Goal: Task Accomplishment & Management: Use online tool/utility

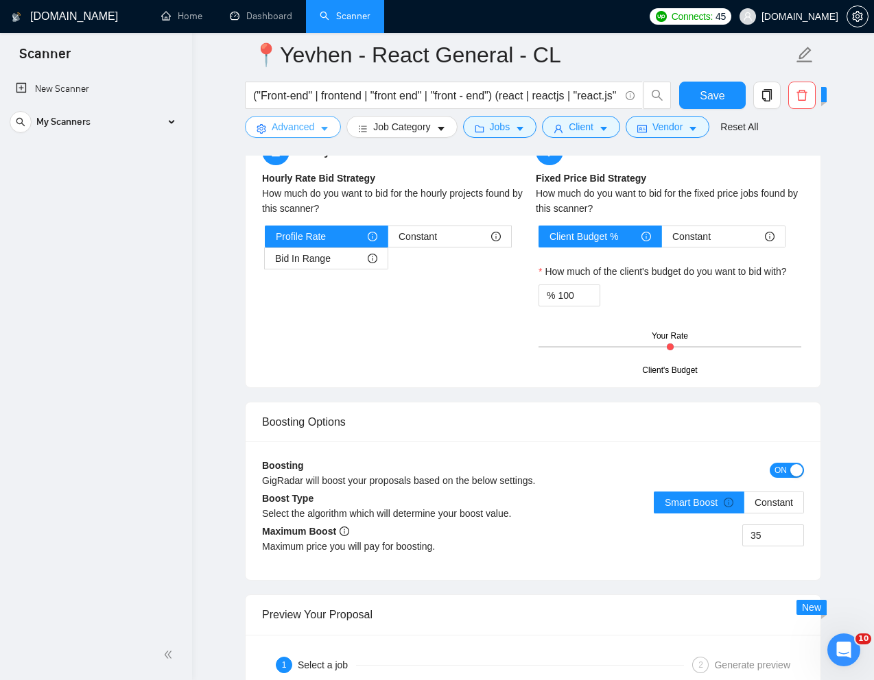
click at [301, 130] on span "Advanced" at bounding box center [293, 126] width 43 height 15
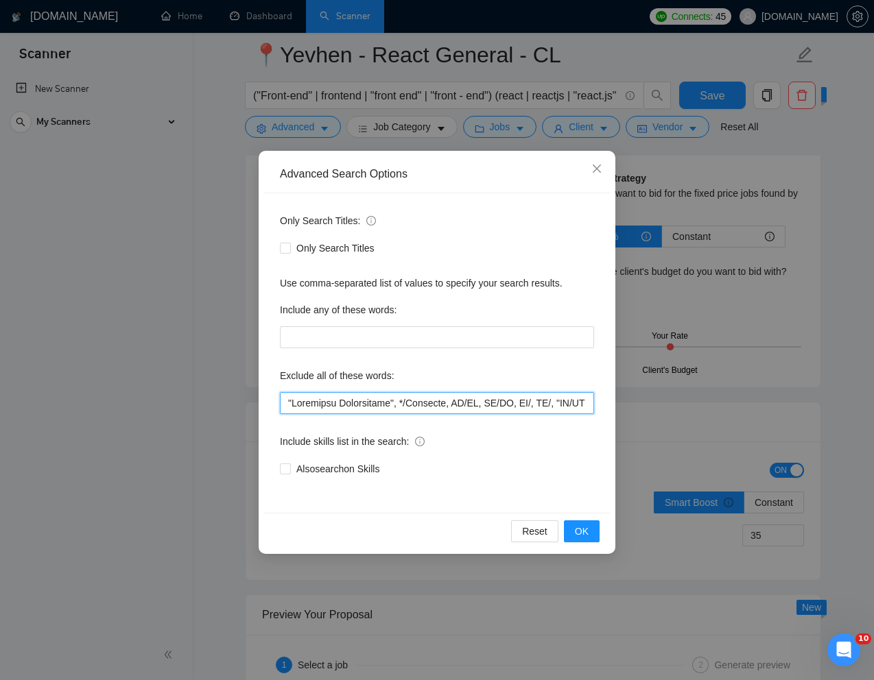
click at [285, 405] on input "text" at bounding box center [437, 403] width 314 height 22
click at [600, 169] on icon "close" at bounding box center [596, 168] width 11 height 11
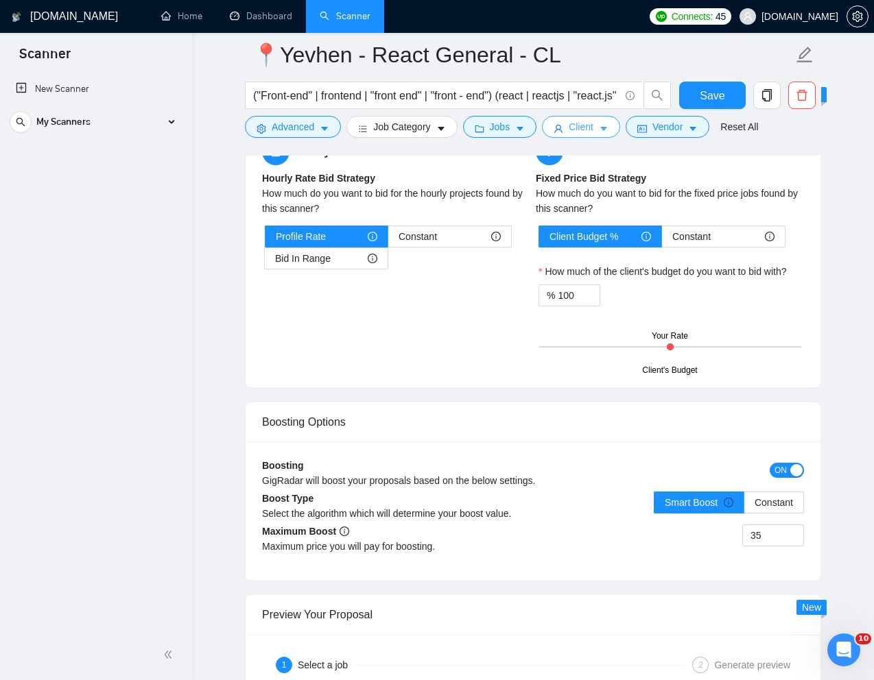
click at [590, 130] on span "Client" at bounding box center [580, 126] width 25 height 15
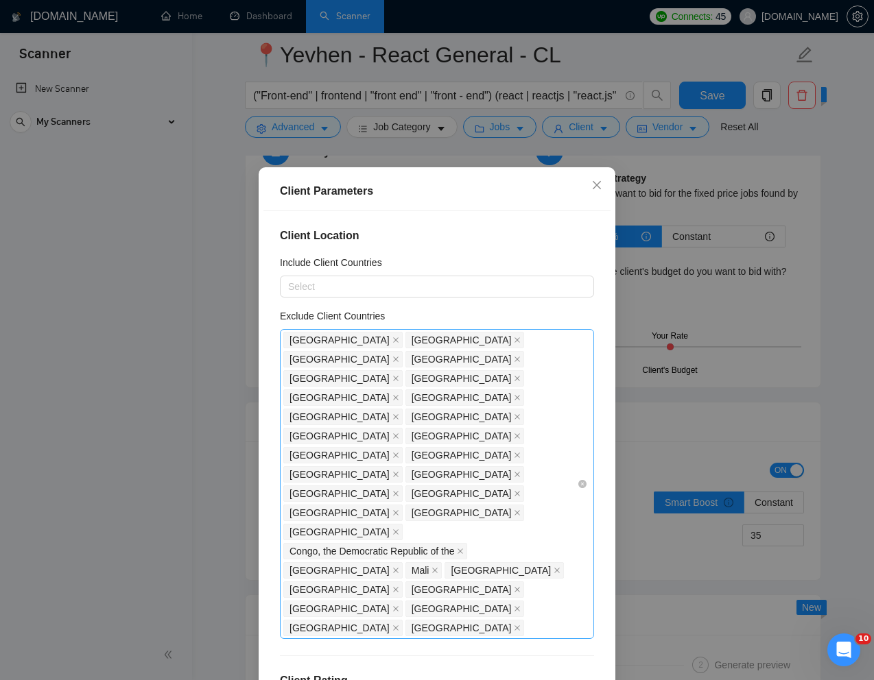
click at [481, 478] on div "India Bangladesh Pakistan Nigeria Niger Philippines Russia Uzbekistan Kazakhsta…" at bounding box center [429, 484] width 293 height 307
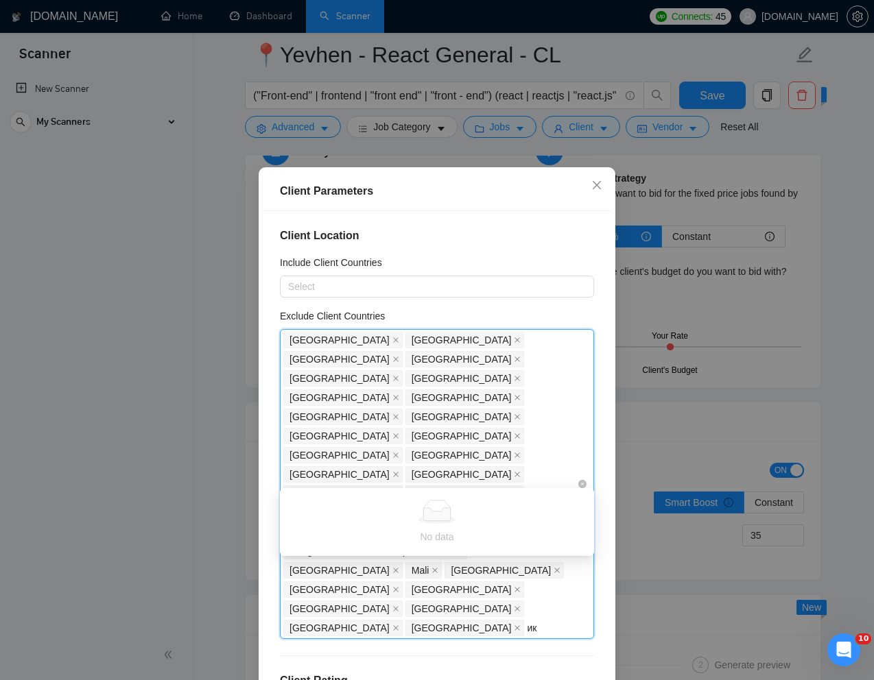
type input "и"
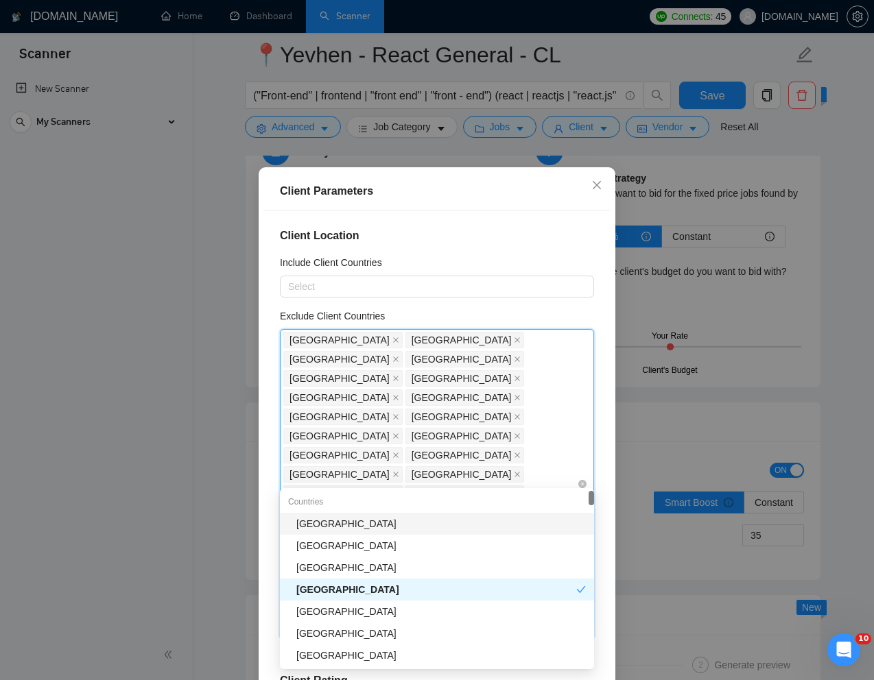
type input "br"
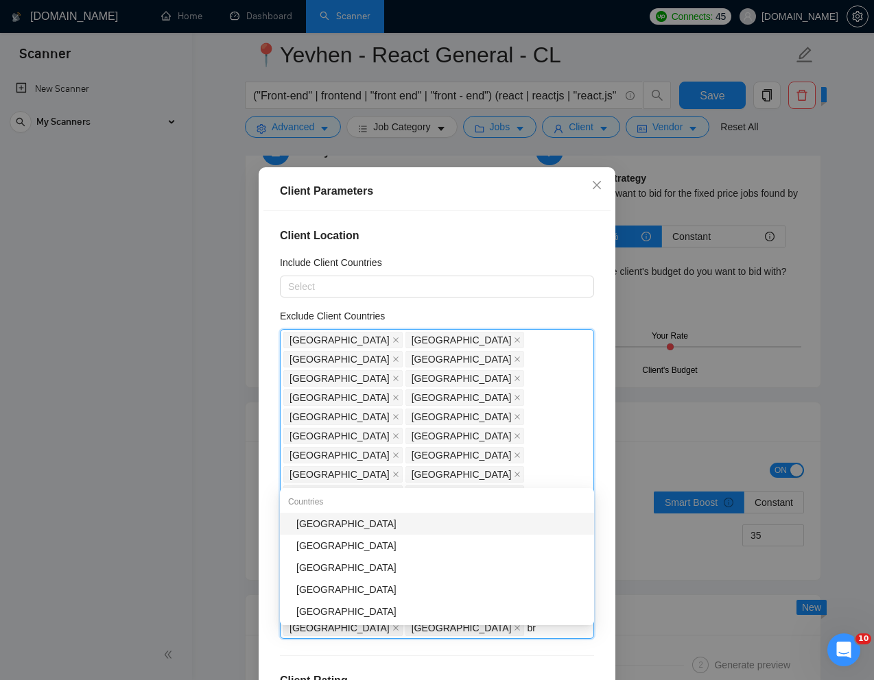
click at [335, 523] on div "Brazil" at bounding box center [440, 523] width 289 height 15
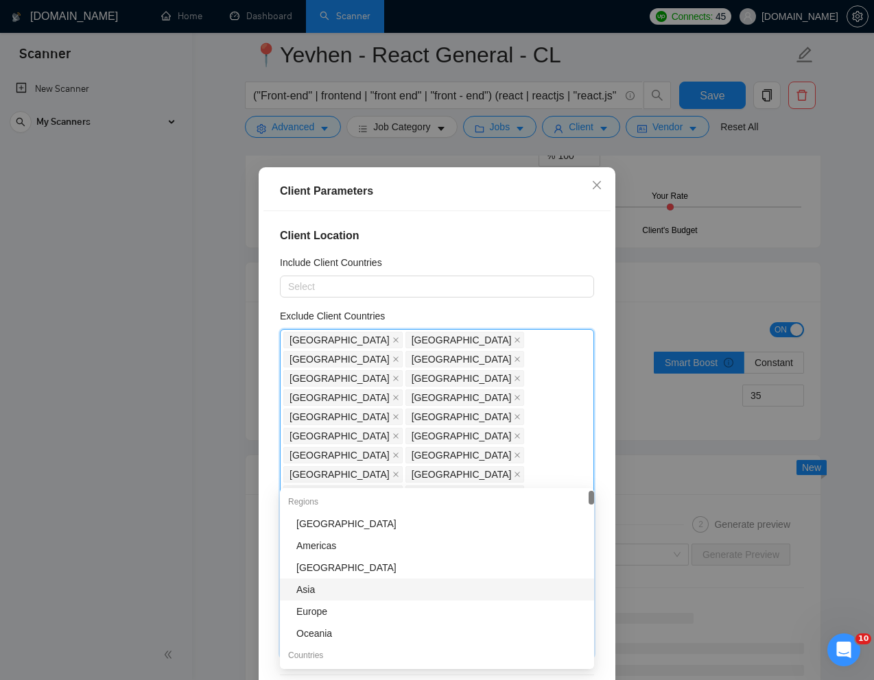
click at [610, 590] on div "Client Parameters Client Location Include Client Countries Select Exclude Clien…" at bounding box center [437, 449] width 357 height 564
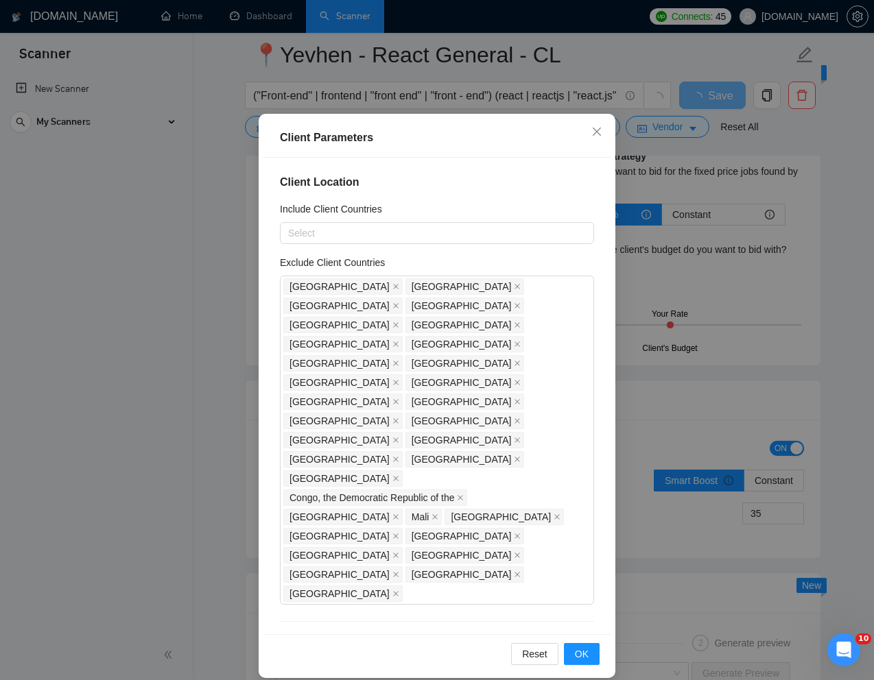
scroll to position [68, 0]
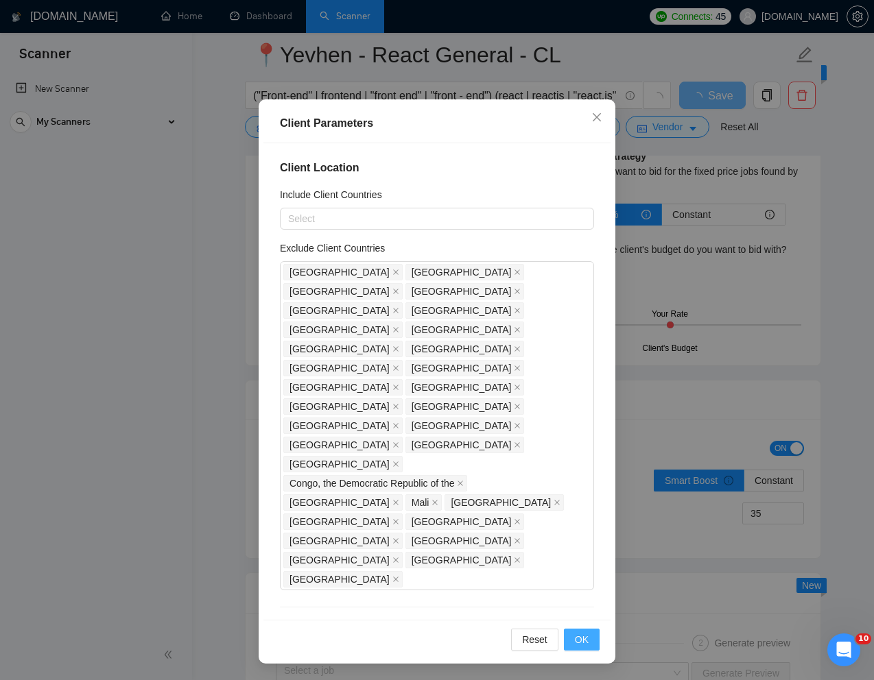
click at [581, 638] on span "OK" at bounding box center [582, 639] width 14 height 15
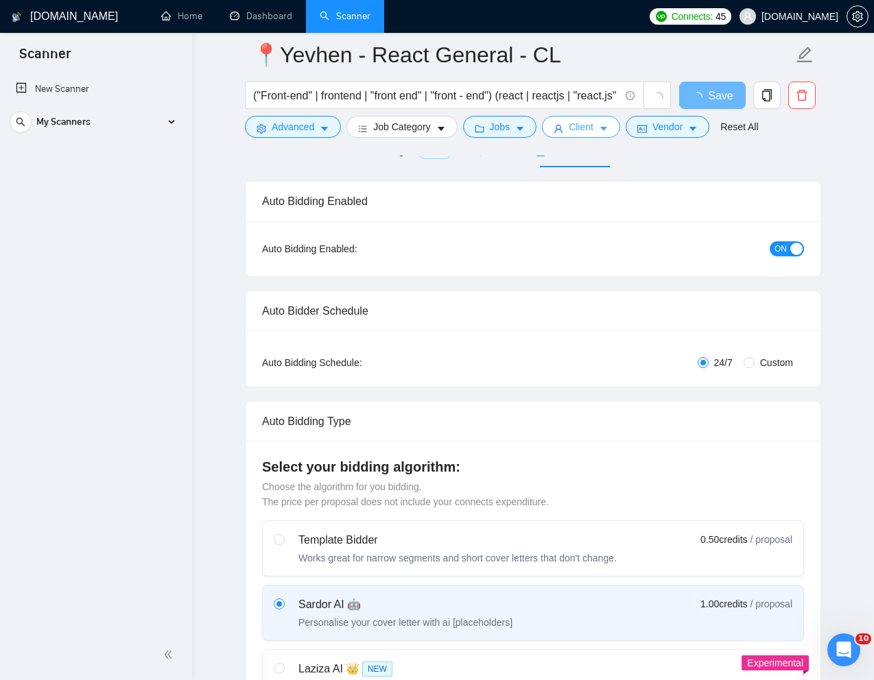
scroll to position [0, 0]
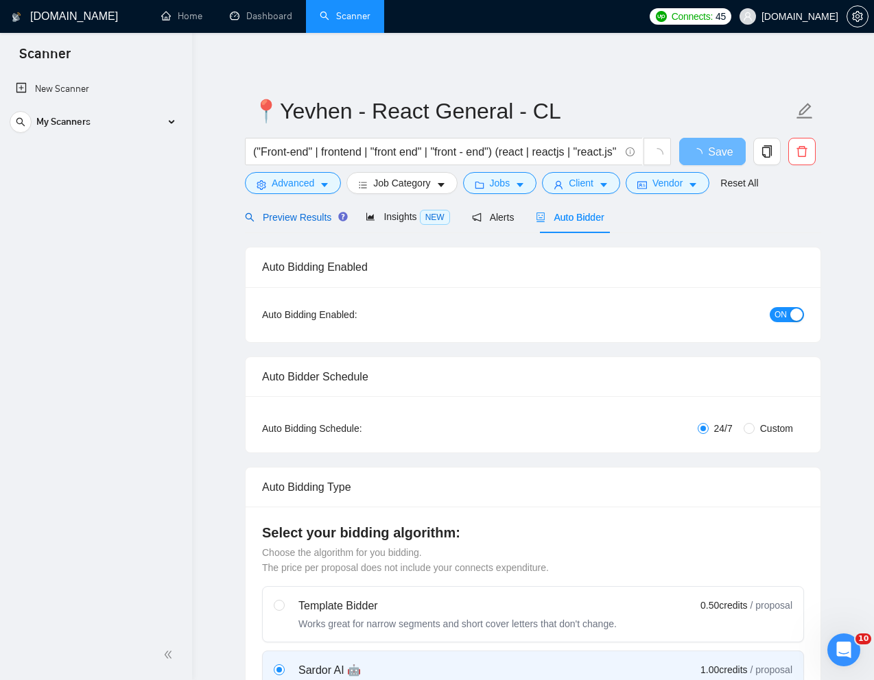
click at [311, 219] on span "Preview Results" at bounding box center [294, 217] width 99 height 11
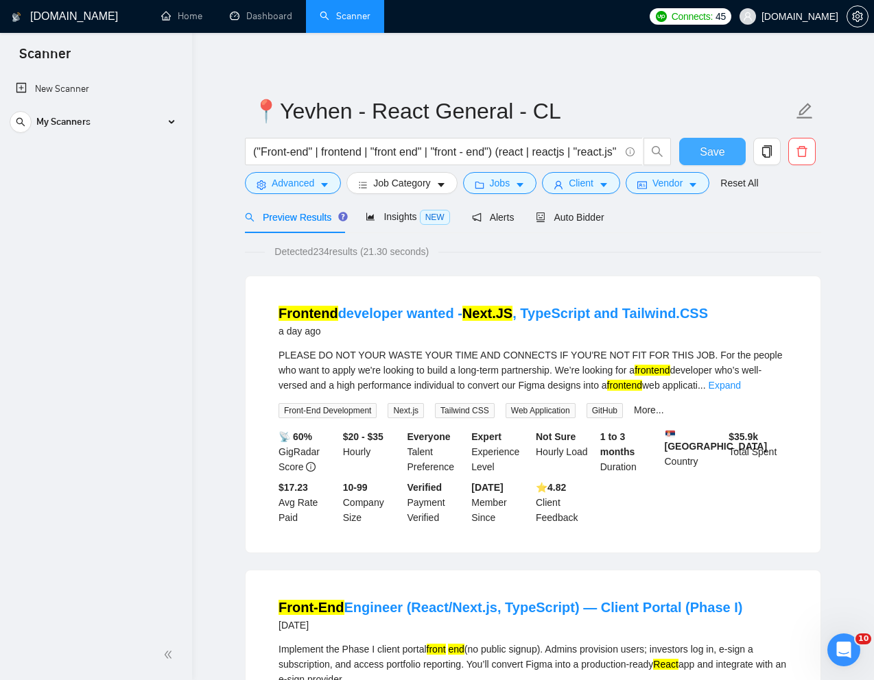
click at [701, 151] on span "Save" at bounding box center [711, 151] width 25 height 17
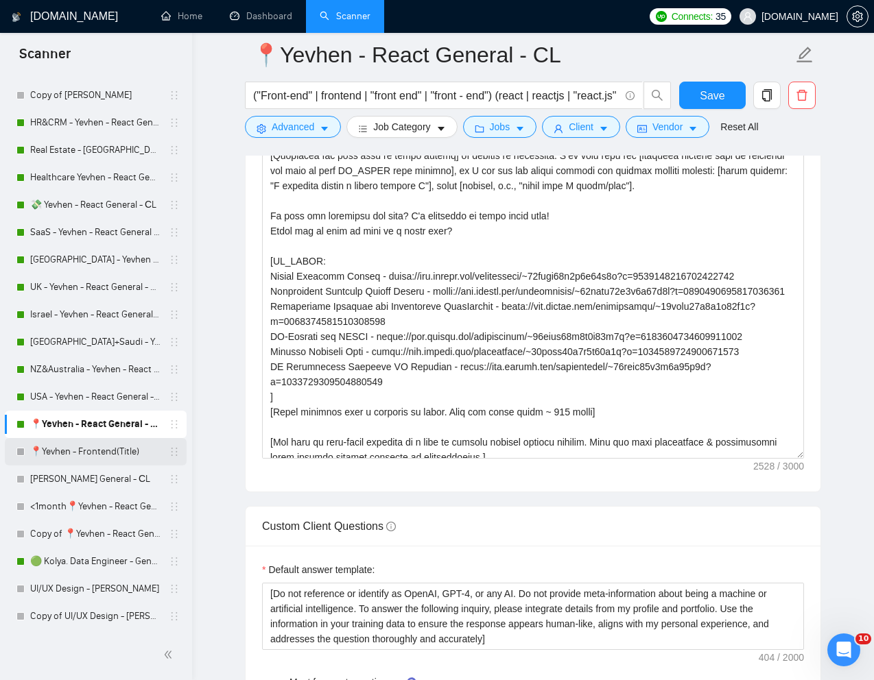
scroll to position [323, 0]
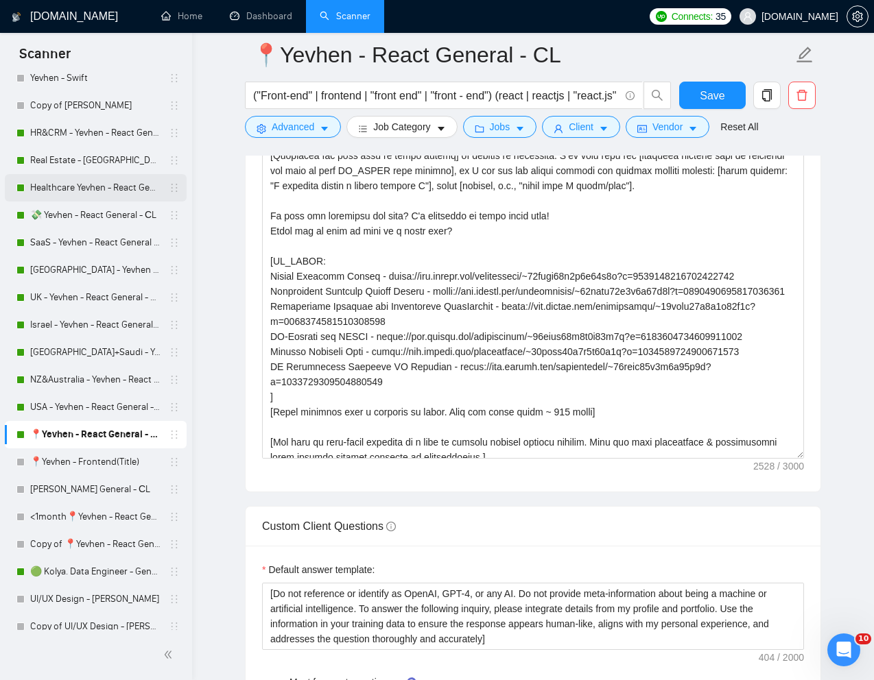
click at [82, 187] on link "Healthcare Yevhen - React General - СL" at bounding box center [95, 187] width 130 height 27
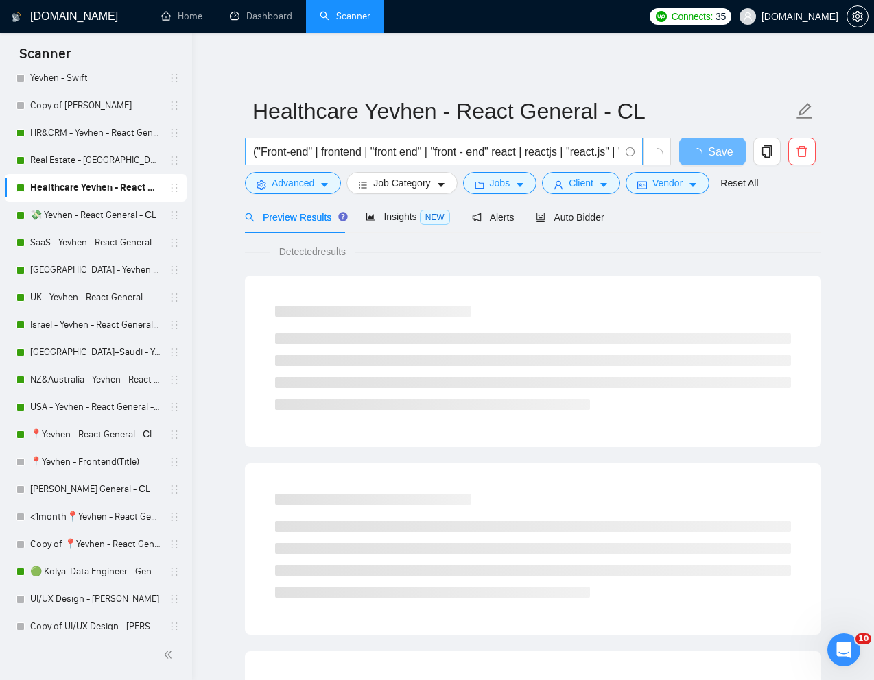
click at [437, 155] on input "("Front-end" | frontend | "front end" | "front - end" react | reactjs | "react.…" at bounding box center [436, 151] width 366 height 17
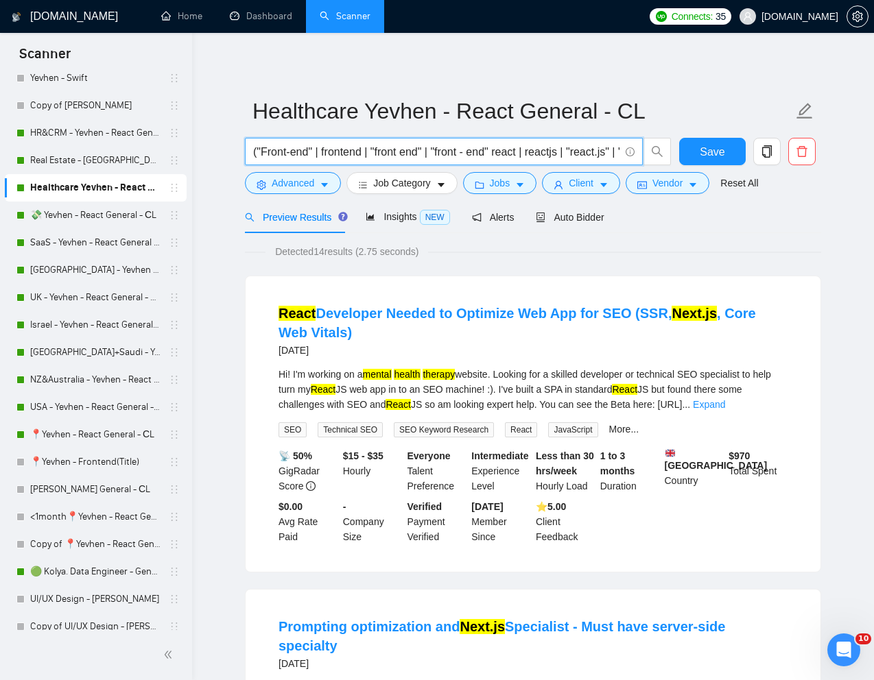
paste input "Frontend Developer - Forever Care Healthcare Platform - Long term"
type input "Frontend Developer - Forever Care Healthcare Platform - Long term"
click at [746, 182] on link "Reset All" at bounding box center [739, 183] width 38 height 15
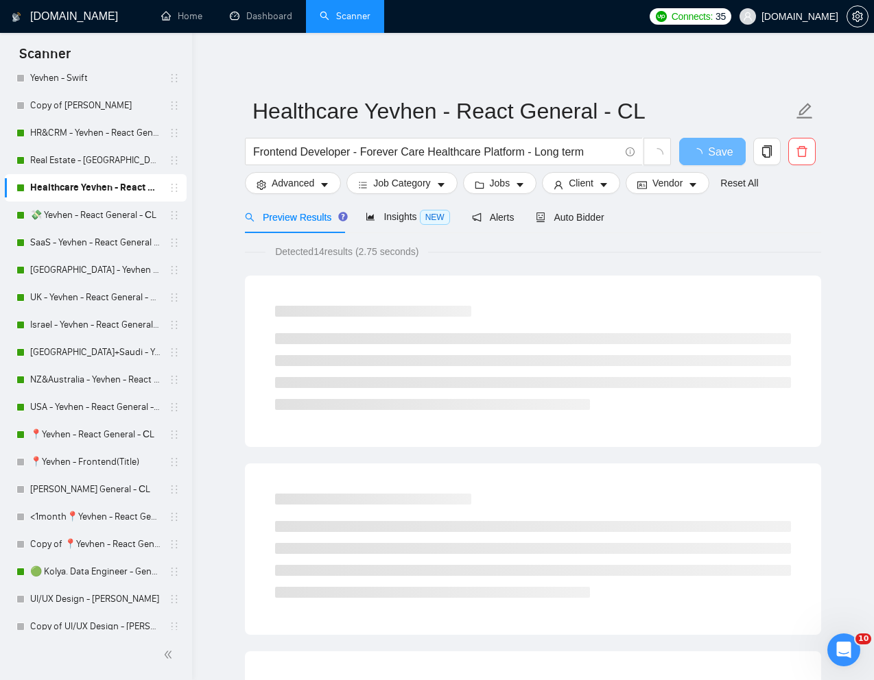
click at [791, 204] on div "Preview Results Insights NEW Alerts Auto Bidder" at bounding box center [533, 217] width 576 height 32
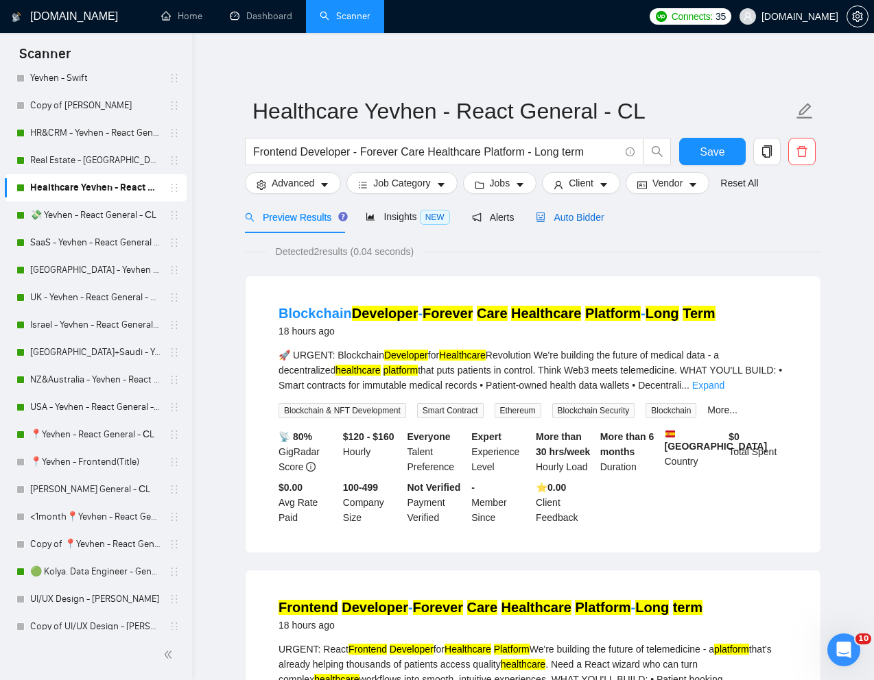
click at [584, 220] on span "Auto Bidder" at bounding box center [570, 217] width 68 height 11
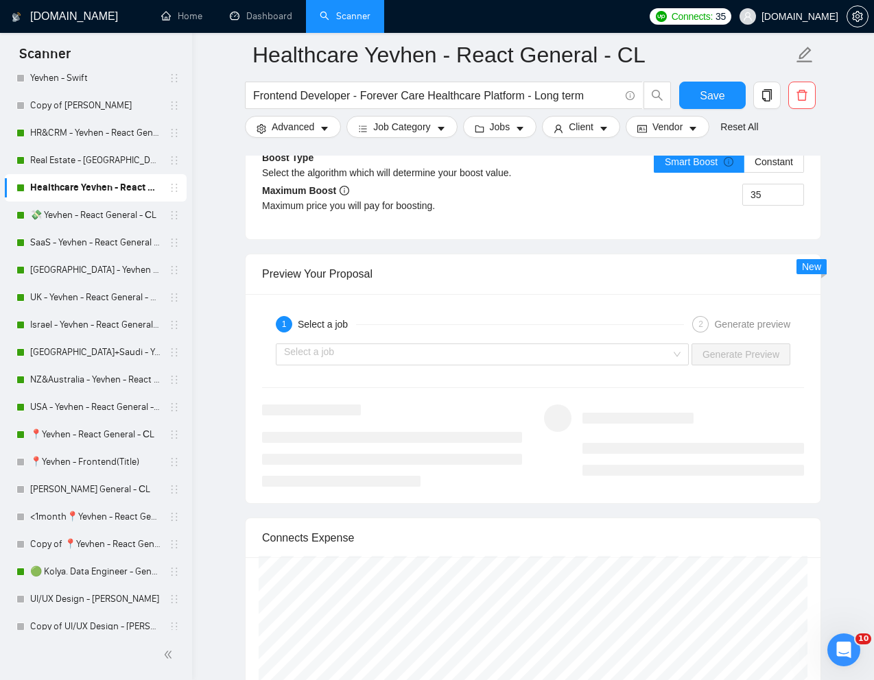
scroll to position [2593, 0]
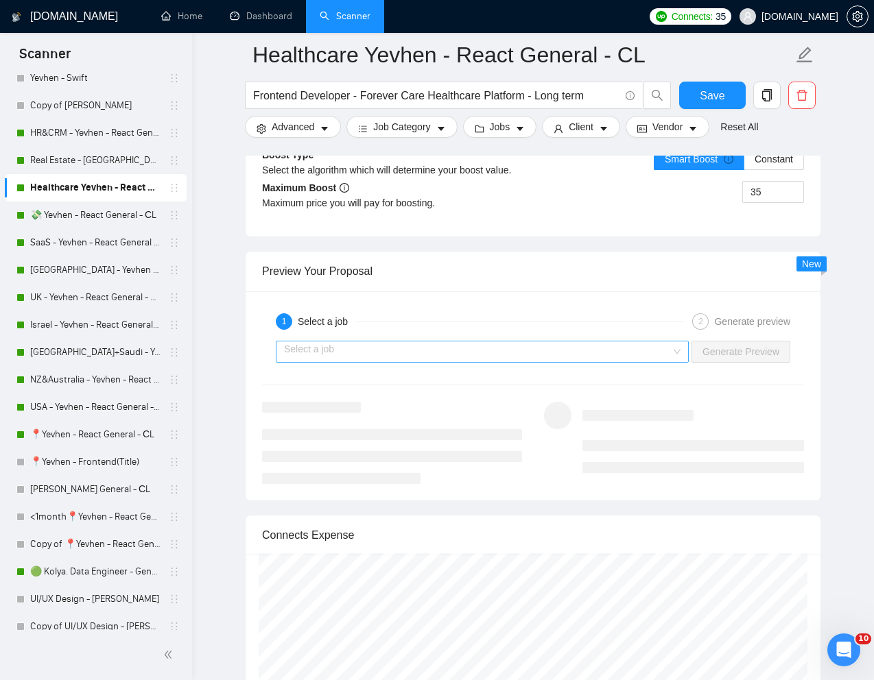
click at [546, 362] on input "search" at bounding box center [477, 351] width 387 height 21
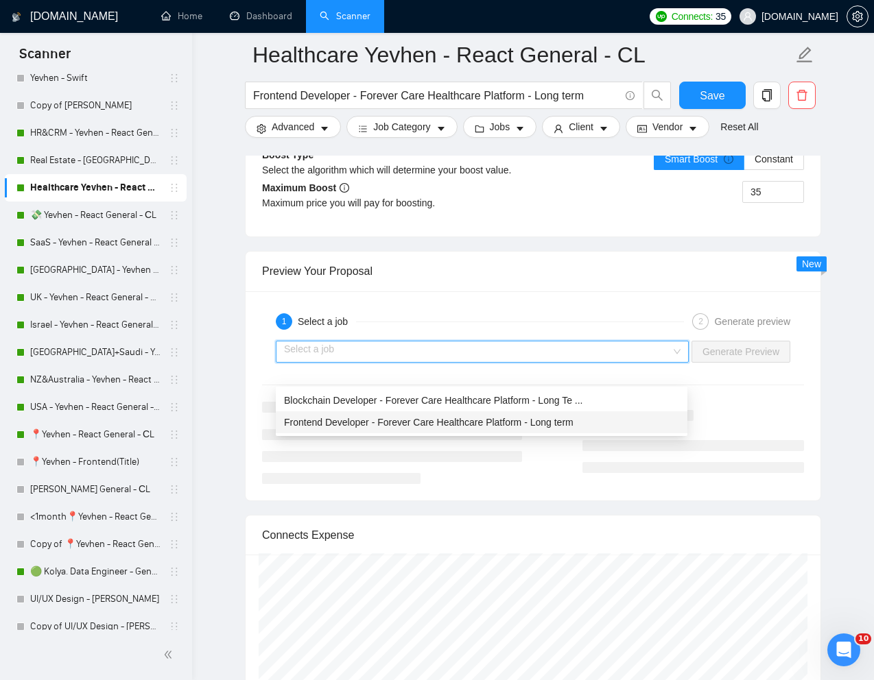
click at [463, 422] on span "Frontend Developer - Forever Care Healthcare Platform - Long term" at bounding box center [428, 422] width 289 height 11
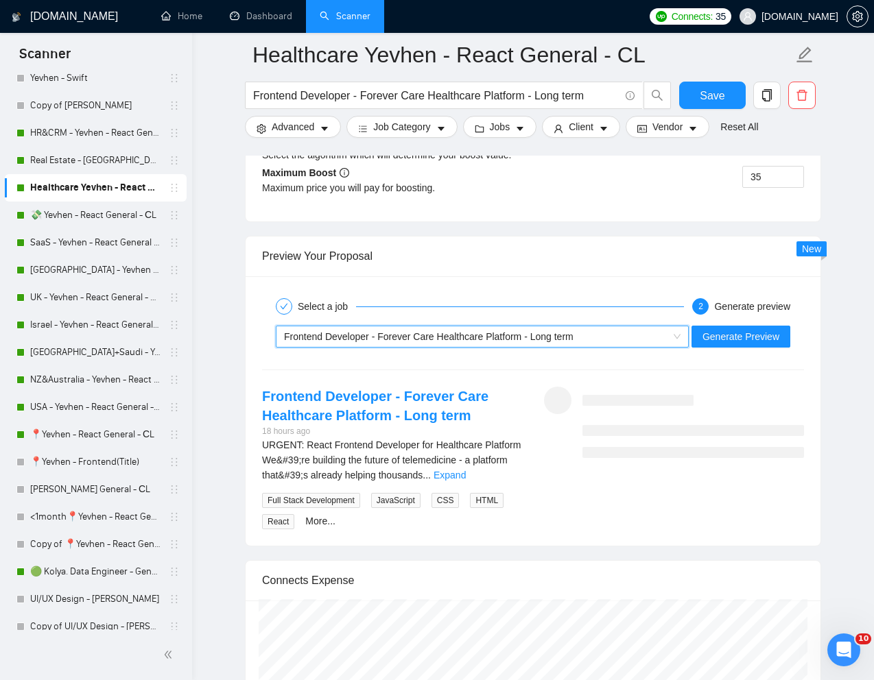
scroll to position [2615, 0]
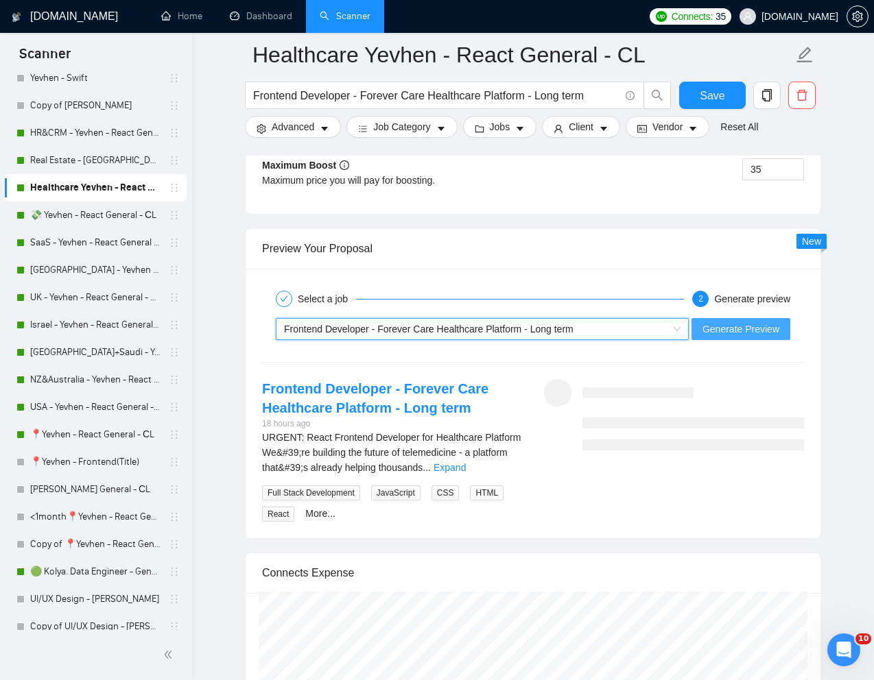
click at [724, 337] on span "Generate Preview" at bounding box center [740, 329] width 77 height 15
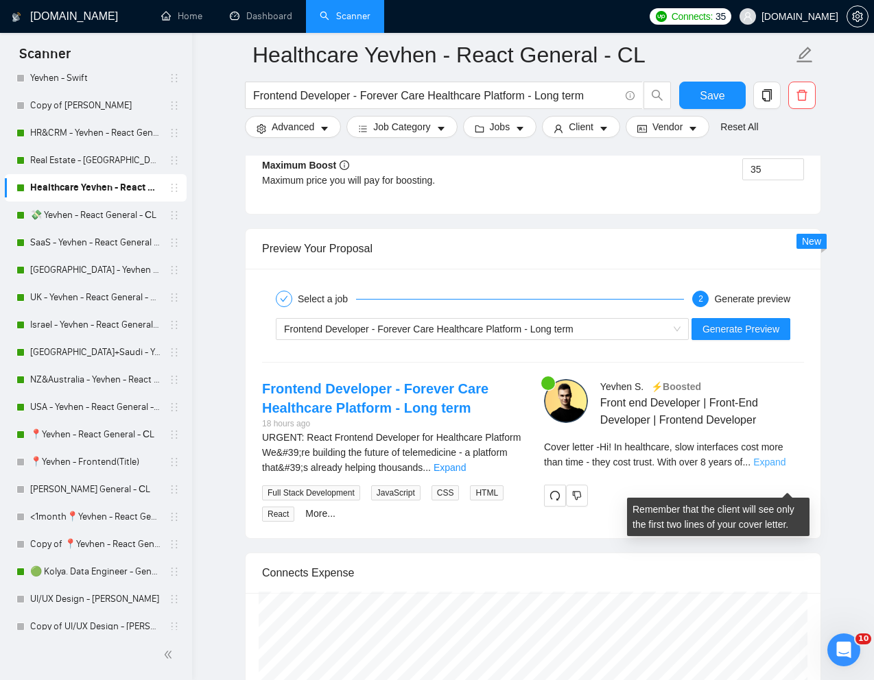
click at [785, 468] on link "Expand" at bounding box center [769, 462] width 32 height 11
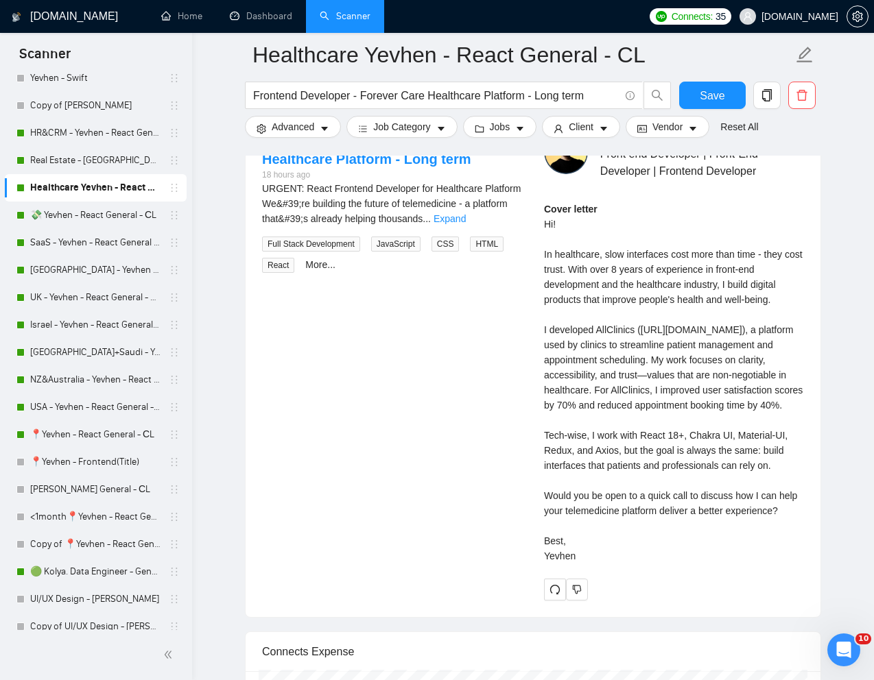
scroll to position [2867, 0]
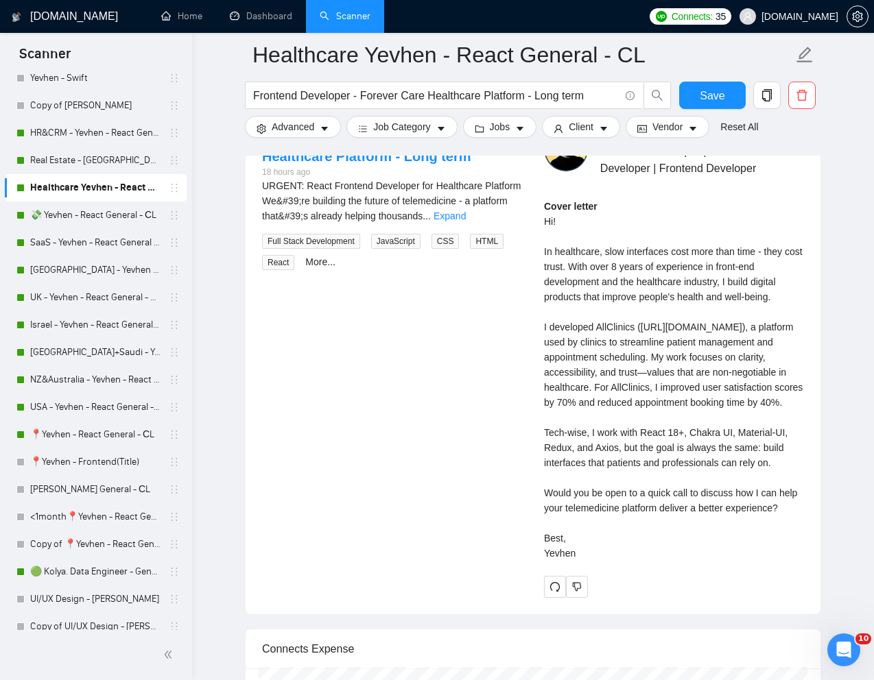
click at [596, 396] on div "Cover letter Hi! In healthcare, slow interfaces cost more than time - they cost…" at bounding box center [674, 380] width 260 height 362
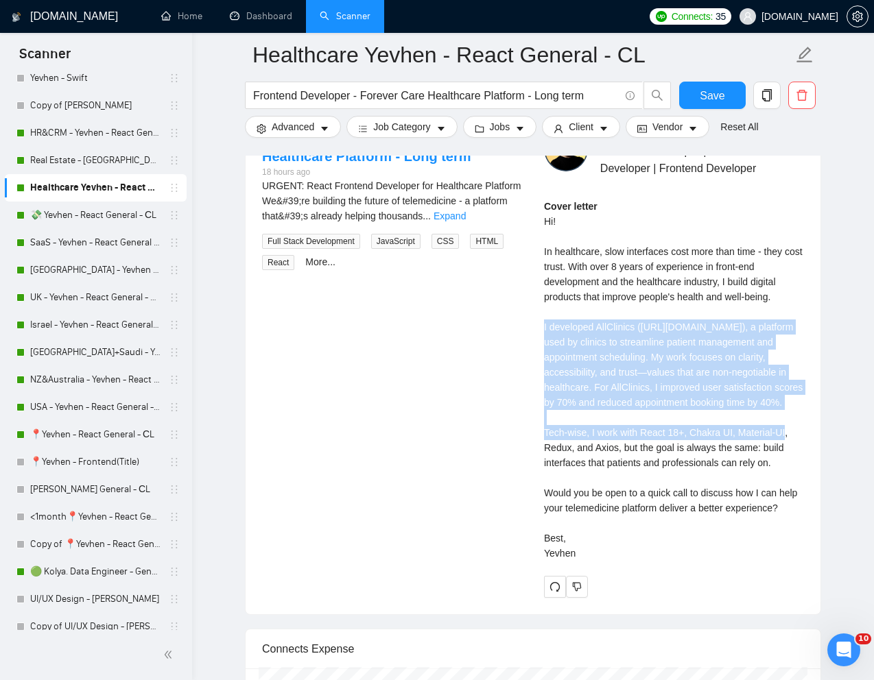
drag, startPoint x: 542, startPoint y: 349, endPoint x: 797, endPoint y: 453, distance: 274.7
click at [797, 453] on div "[PERSON_NAME] ⚡️Boosted Front end Developer | Front-End Developer | Frontend De…" at bounding box center [674, 363] width 282 height 470
copy div "I developed AllClinics ([URL][DOMAIN_NAME]), a platform used by clinics to stre…"
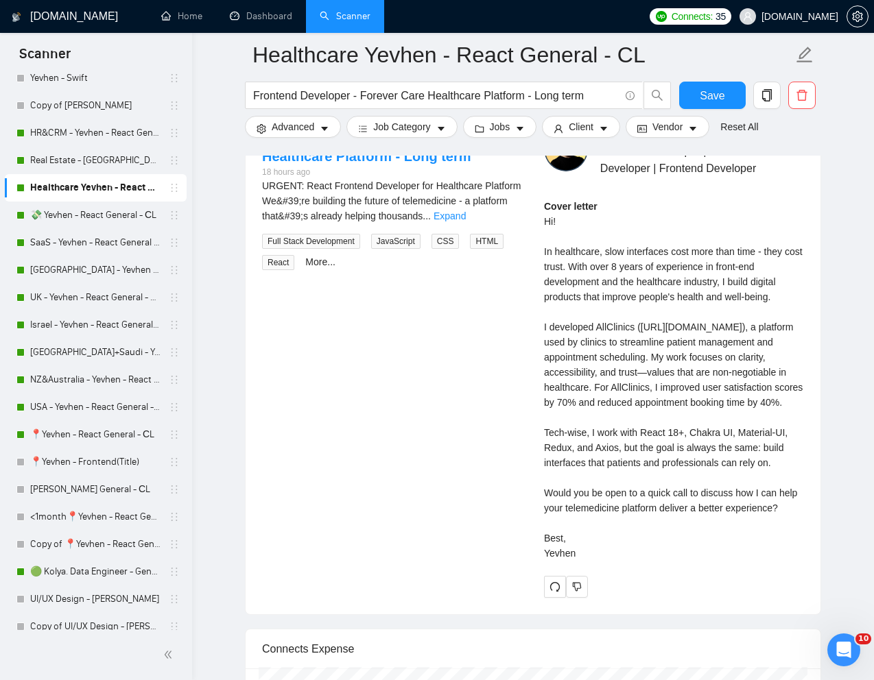
click at [619, 496] on div "Cover letter Hi! In healthcare, slow interfaces cost more than time - they cost…" at bounding box center [674, 380] width 260 height 362
click at [607, 498] on div "Cover letter Hi! In healthcare, slow interfaces cost more than time - they cost…" at bounding box center [674, 380] width 260 height 362
copy div "Axios"
click at [712, 485] on div "Cover letter Hi! In healthcare, slow interfaces cost more than time - they cost…" at bounding box center [674, 380] width 260 height 362
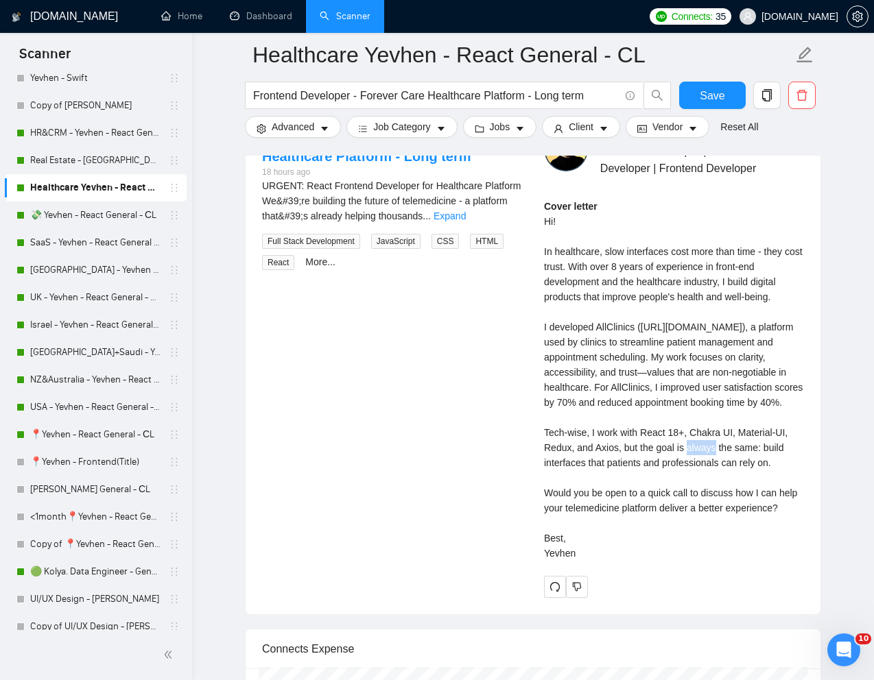
click at [712, 485] on div "Cover letter Hi! In healthcare, slow interfaces cost more than time - they cost…" at bounding box center [674, 380] width 260 height 362
copy div "Chakra"
click at [554, 496] on div "Cover letter Hi! In healthcare, slow interfaces cost more than time - they cost…" at bounding box center [674, 380] width 260 height 362
copy div "Redux"
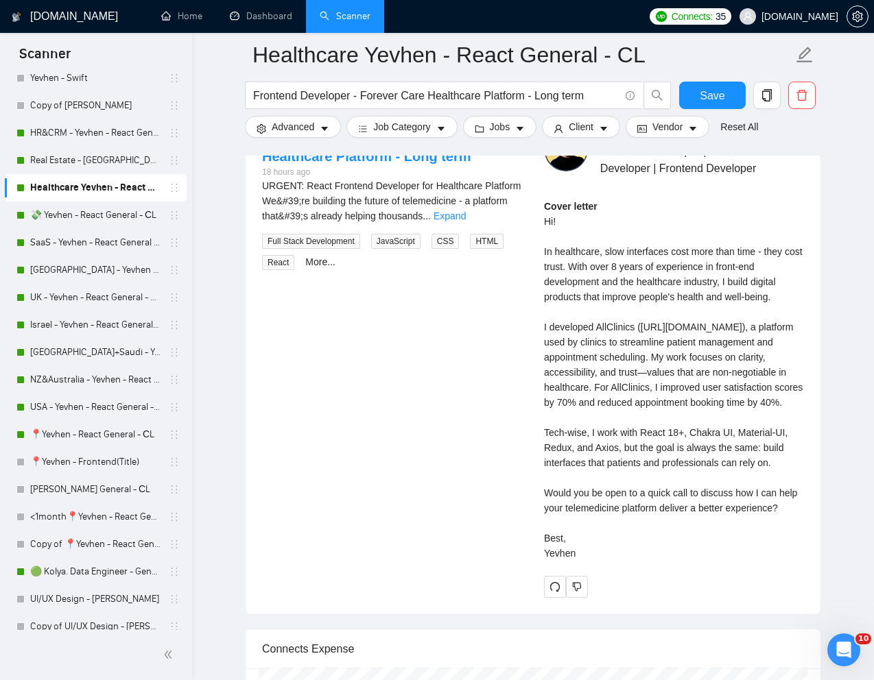
click at [614, 474] on div "Cover letter Hi! In healthcare, slow interfaces cost more than time - they cost…" at bounding box center [674, 380] width 260 height 362
drag, startPoint x: 545, startPoint y: 485, endPoint x: 594, endPoint y: 619, distance: 142.3
click at [594, 561] on div "Cover letter Hi! In healthcare, slow interfaces cost more than time - they cost…" at bounding box center [674, 380] width 260 height 362
copy div "Tech-wise, I work with React 18+, Chakra UI, Material-UI, Redux, and Axios, but…"
click at [80, 433] on link "📍Yevhen - React General - СL" at bounding box center [95, 434] width 130 height 27
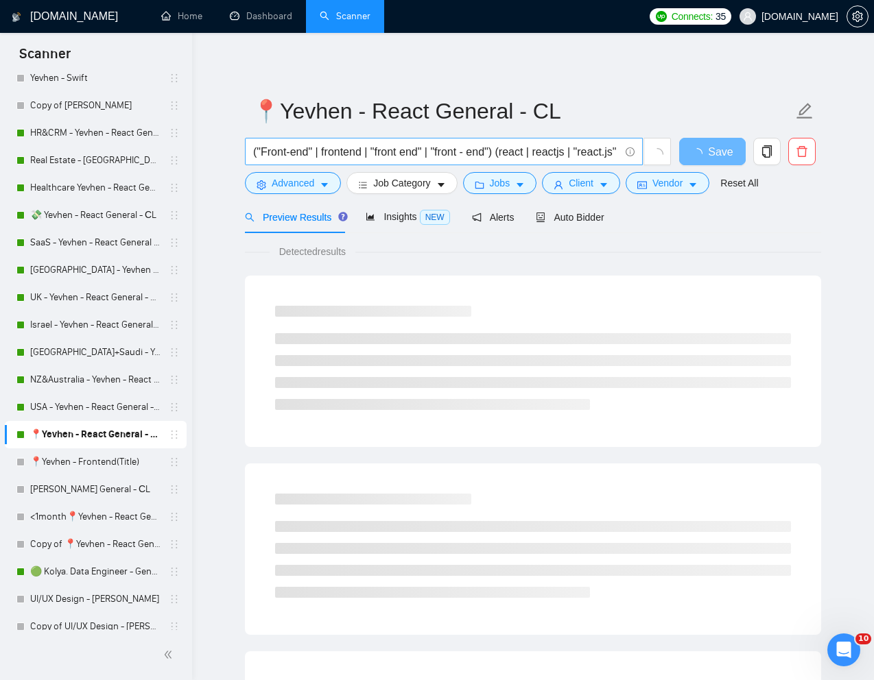
click at [405, 154] on input "("Front-end" | frontend | "front end" | "front - end") (react | reactjs | "reac…" at bounding box center [436, 151] width 366 height 17
paste input "React &amp; Next.js Developer Needed for Admin Dashboard Update"
click at [746, 180] on link "Reset All" at bounding box center [739, 183] width 38 height 15
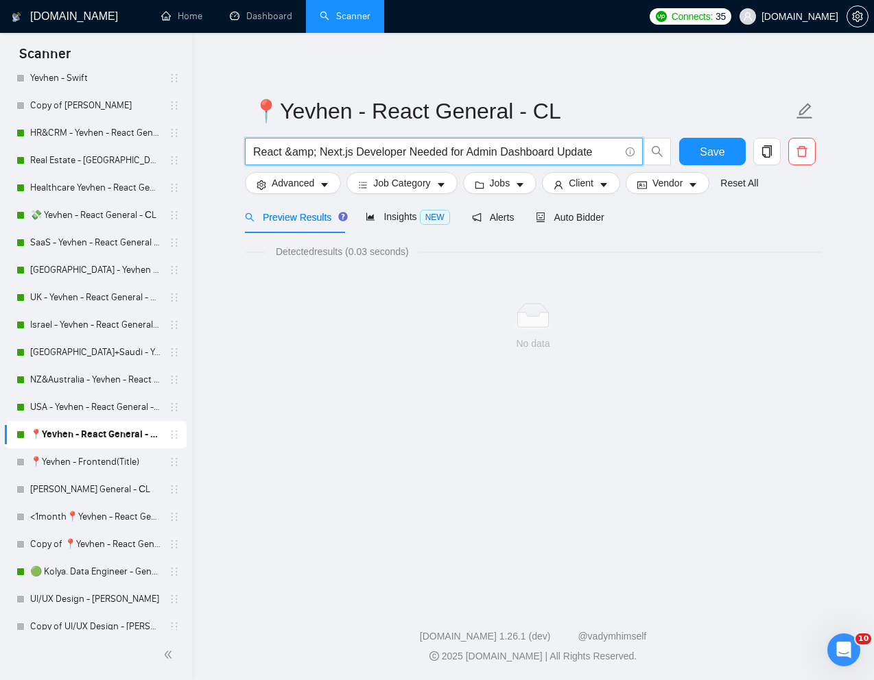
drag, startPoint x: 317, startPoint y: 153, endPoint x: 287, endPoint y: 152, distance: 30.2
click at [287, 152] on input "React &amp; Next.js Developer Needed for Admin Dashboard Update" at bounding box center [436, 151] width 366 height 17
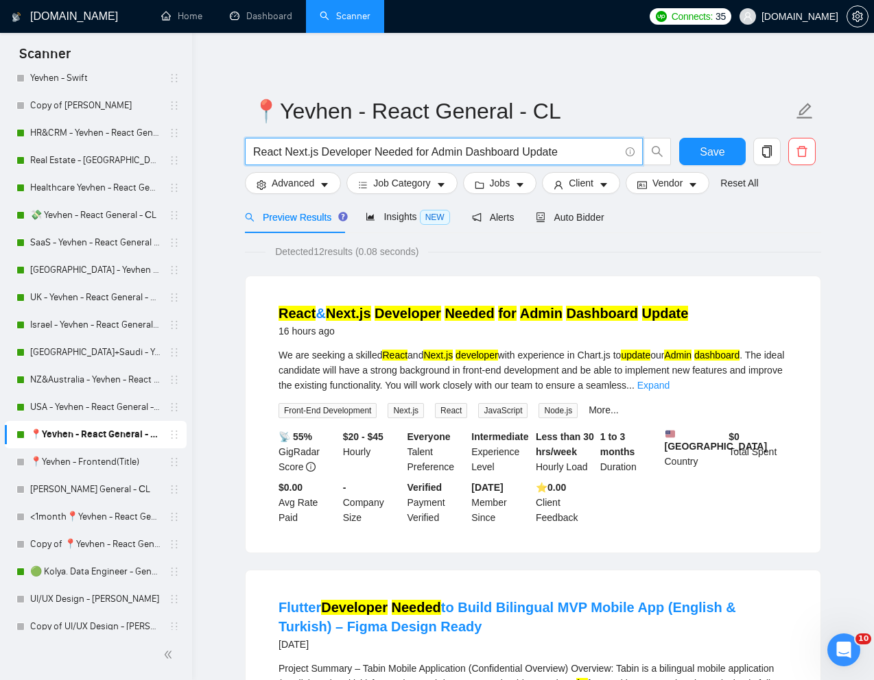
type input "React Next.js Developer Needed for Admin Dashboard Update"
click at [669, 387] on link "Expand" at bounding box center [653, 385] width 32 height 11
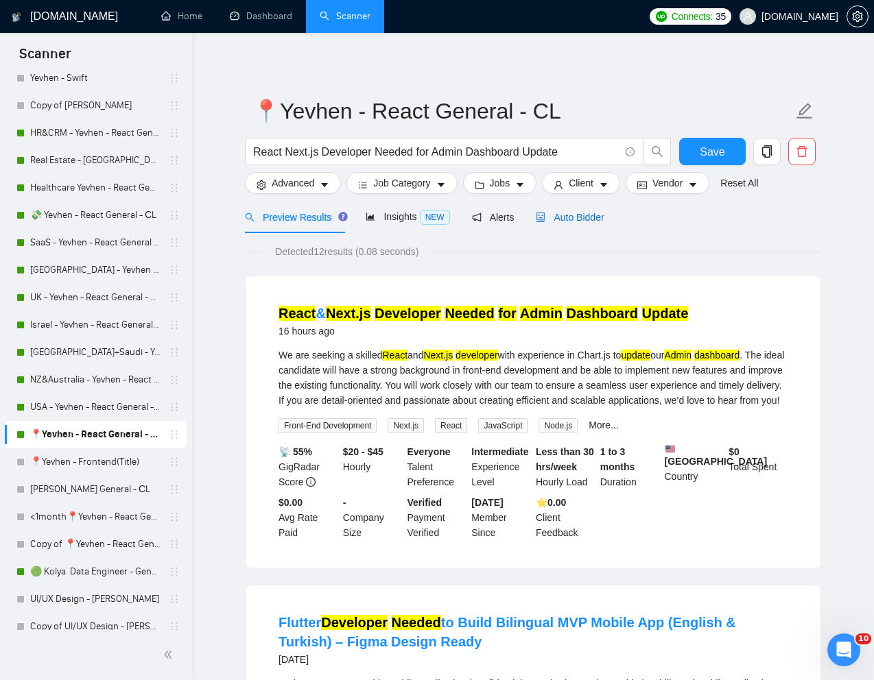
click at [590, 215] on span "Auto Bidder" at bounding box center [570, 217] width 68 height 11
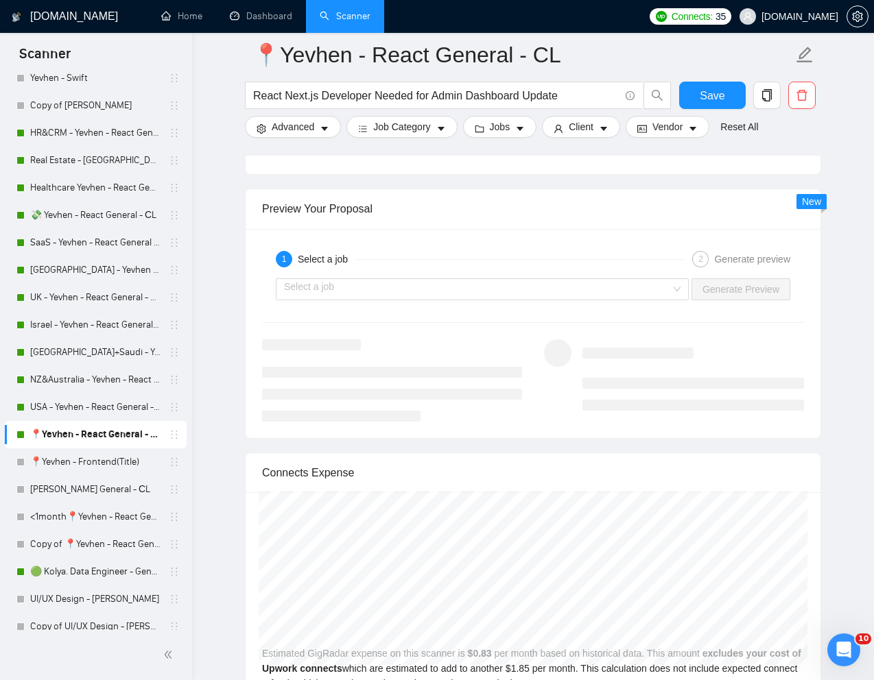
scroll to position [2810, 0]
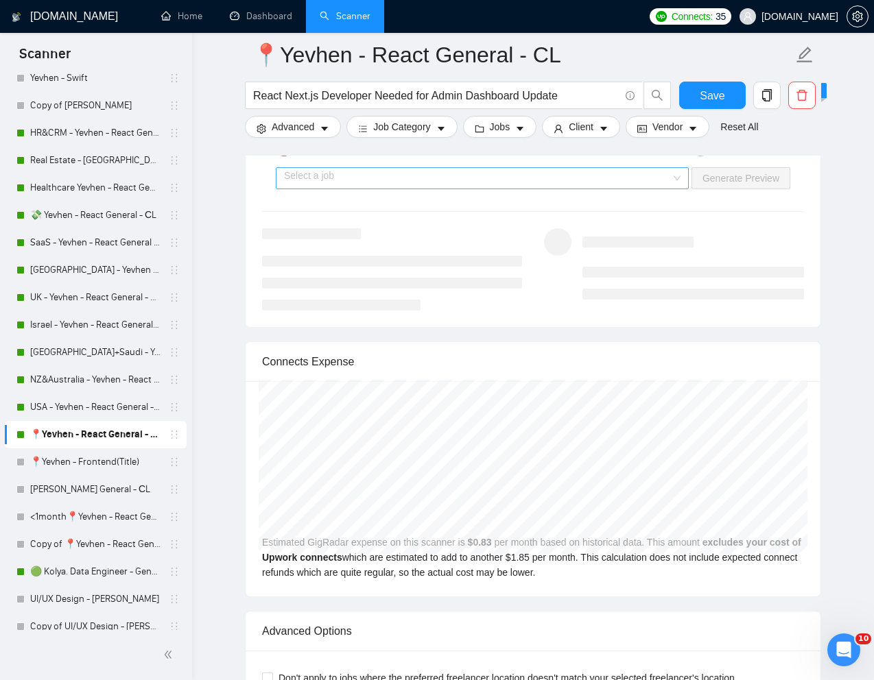
click at [653, 184] on input "search" at bounding box center [477, 178] width 387 height 21
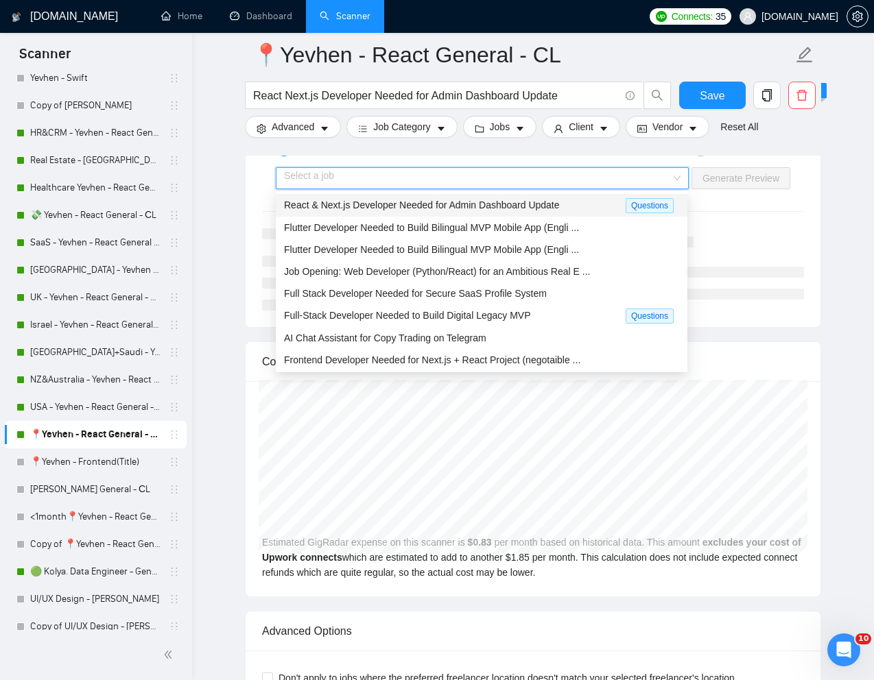
click at [582, 205] on div "React & Next.js Developer Needed for Admin Dashboard Update" at bounding box center [454, 205] width 341 height 16
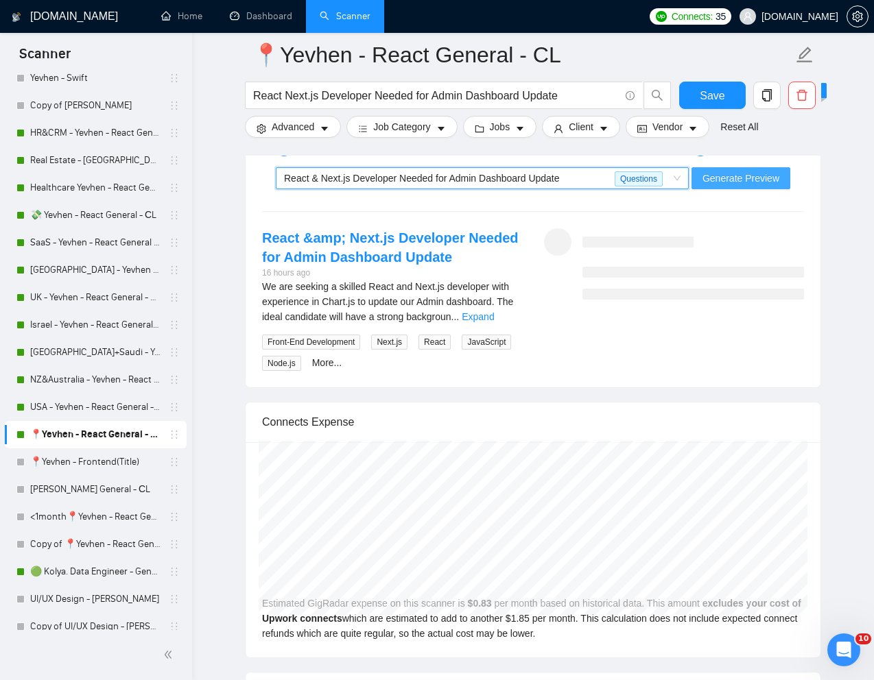
click at [736, 180] on span "Generate Preview" at bounding box center [740, 178] width 77 height 15
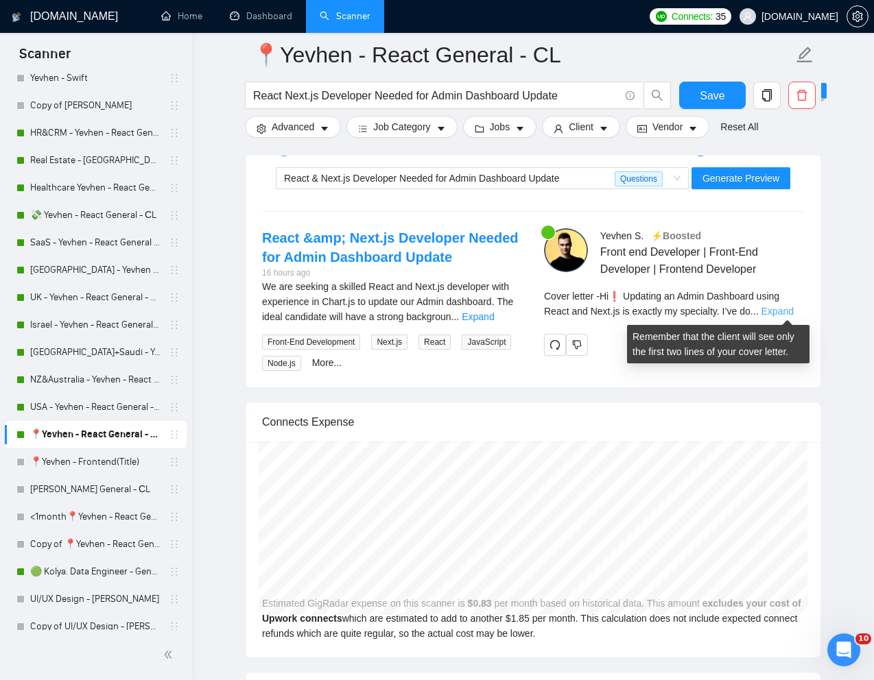
click at [781, 309] on link "Expand" at bounding box center [777, 311] width 32 height 11
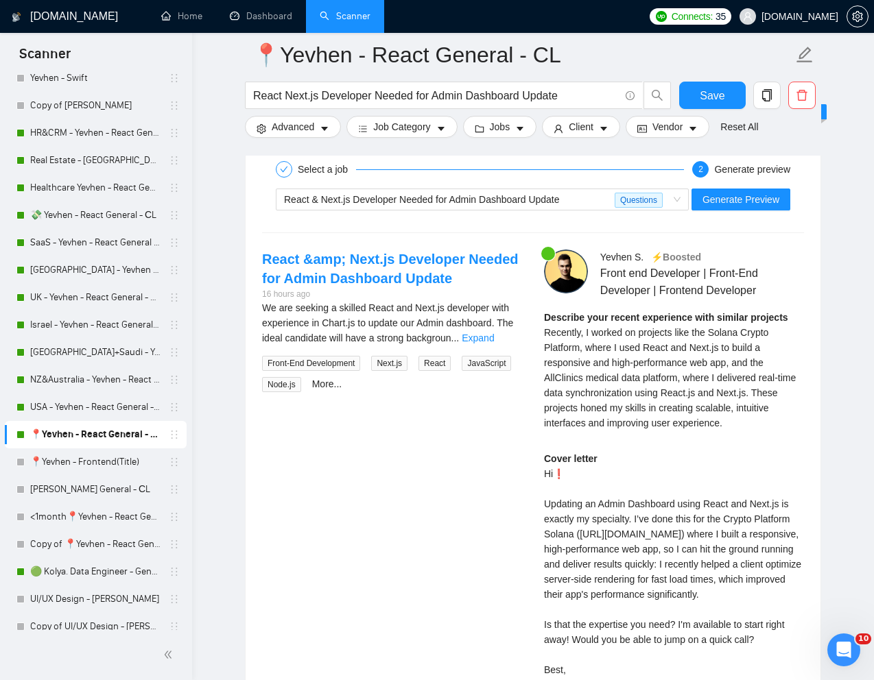
scroll to position [2751, 0]
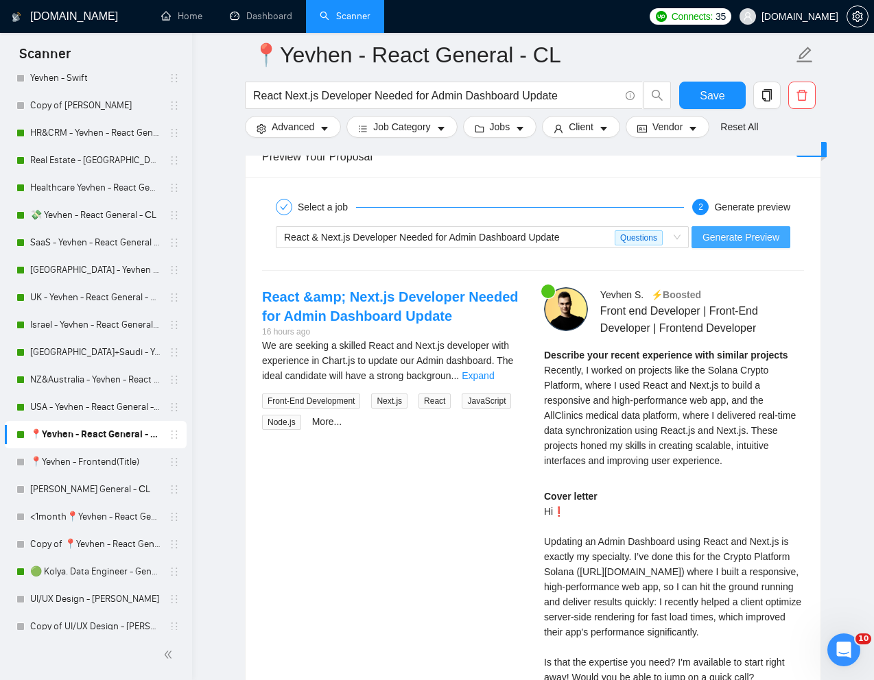
click at [748, 236] on span "Generate Preview" at bounding box center [740, 237] width 77 height 15
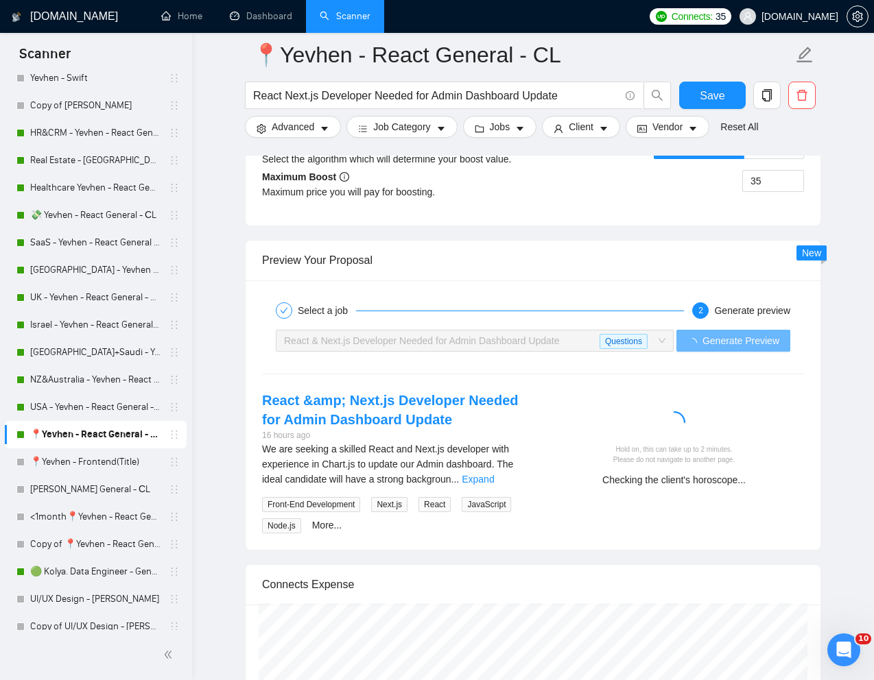
scroll to position [2650, 0]
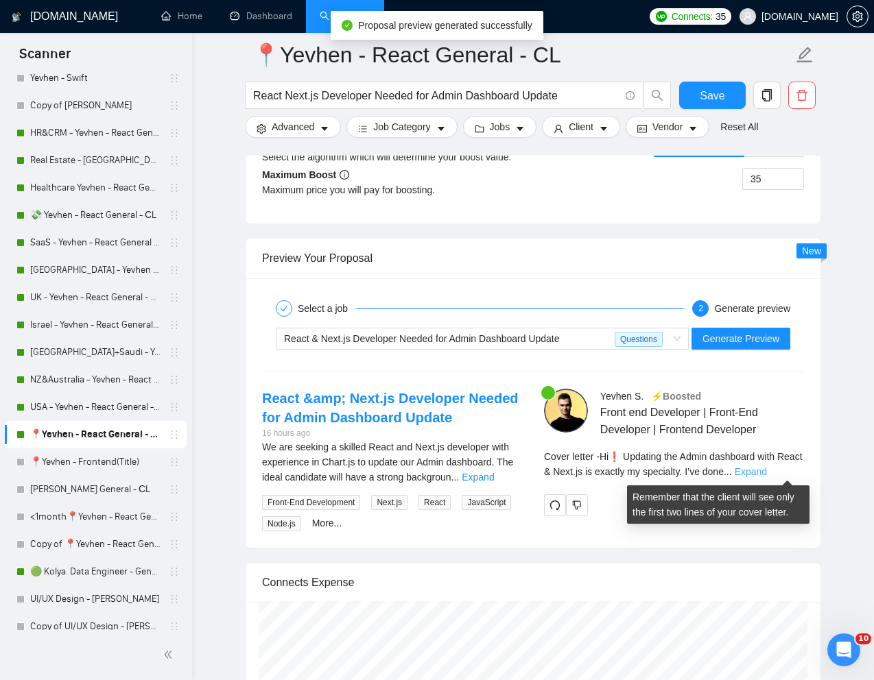
click at [767, 471] on link "Expand" at bounding box center [750, 471] width 32 height 11
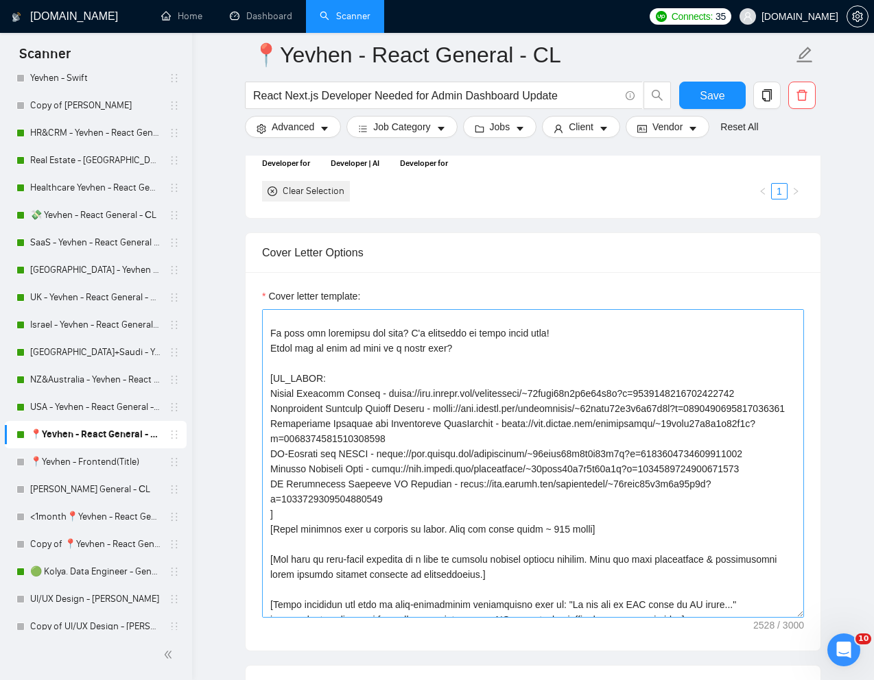
scroll to position [171, 0]
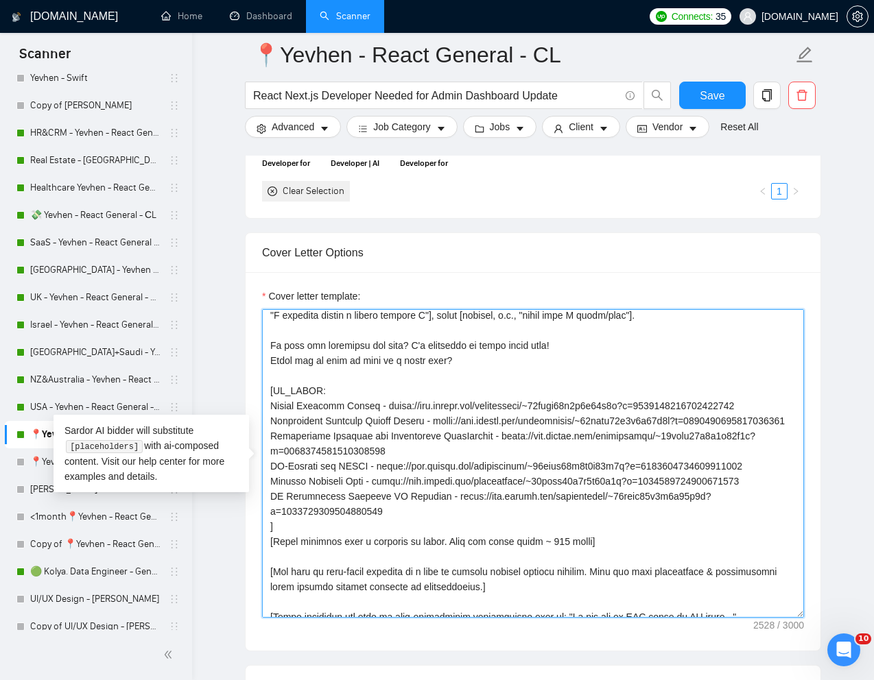
drag, startPoint x: 269, startPoint y: 407, endPoint x: 788, endPoint y: 400, distance: 518.4
click at [788, 400] on textarea "Cover letter template:" at bounding box center [533, 463] width 542 height 309
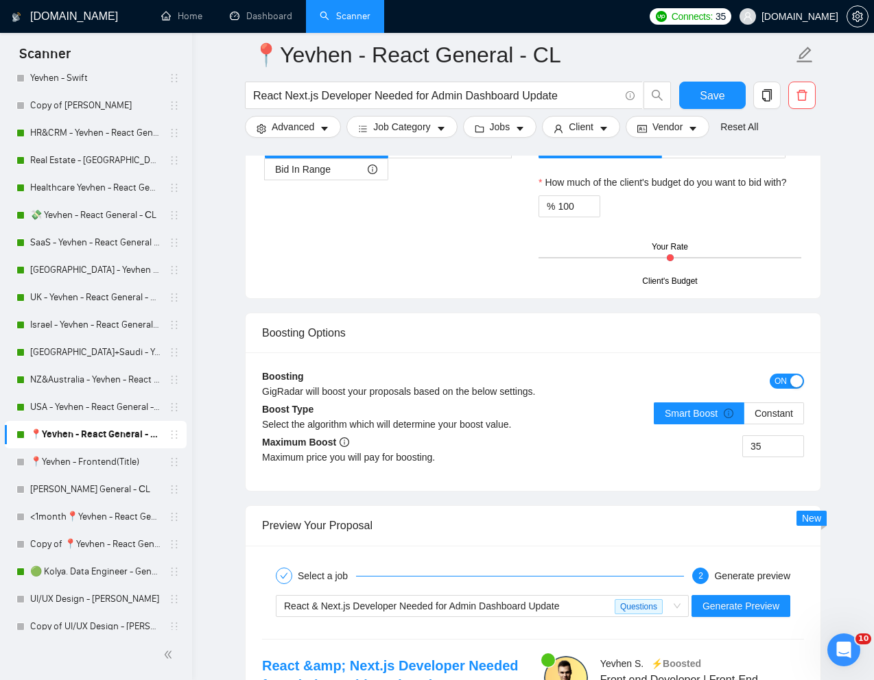
scroll to position [2393, 0]
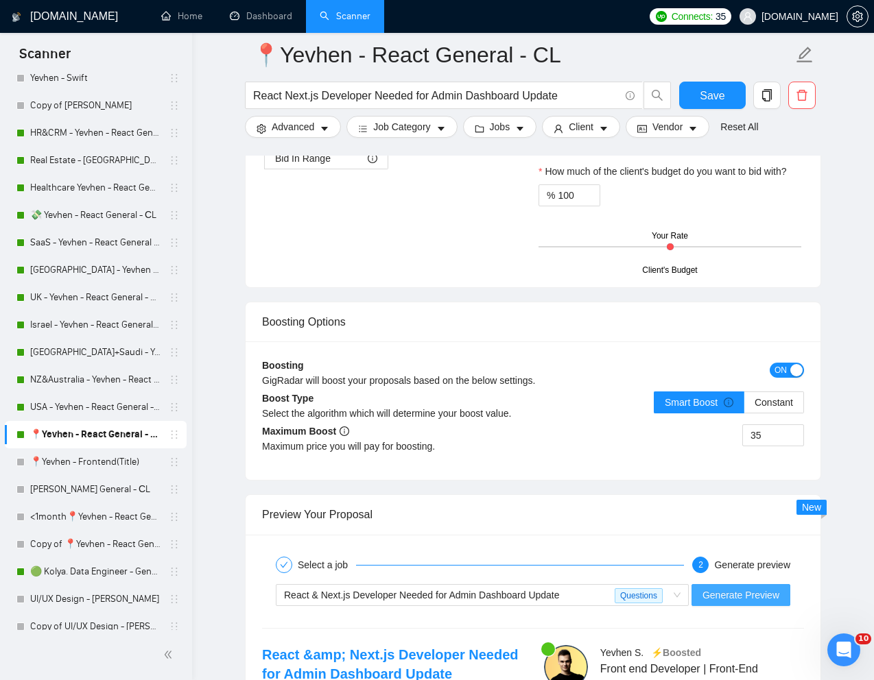
type textarea "[Lorem i dolorsit ametcons adipi eli "Se❗" doe tempor'i utla et dolorem aliq (e…"
click at [711, 589] on span "Generate Preview" at bounding box center [740, 595] width 77 height 15
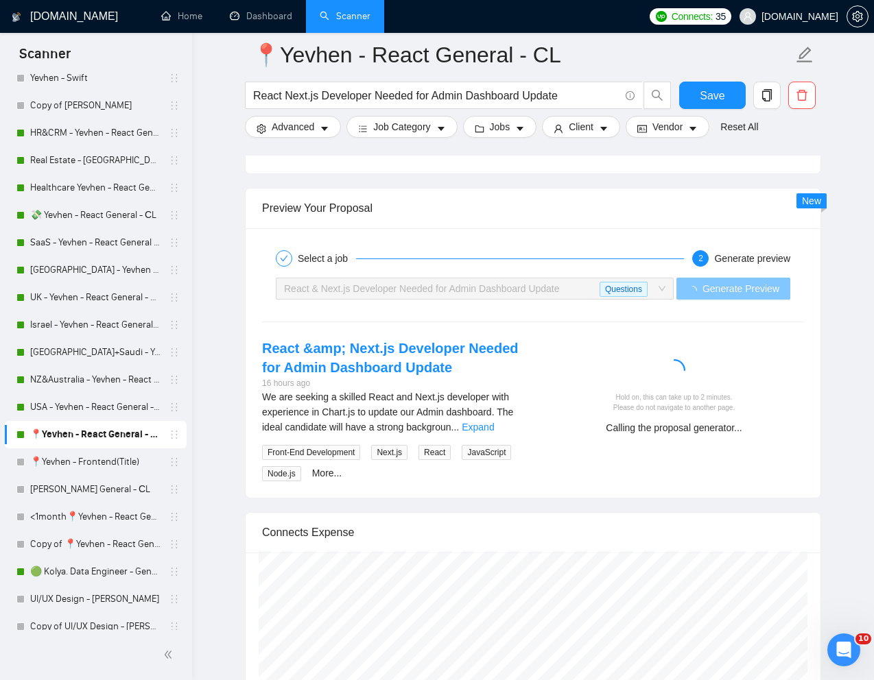
scroll to position [2700, 0]
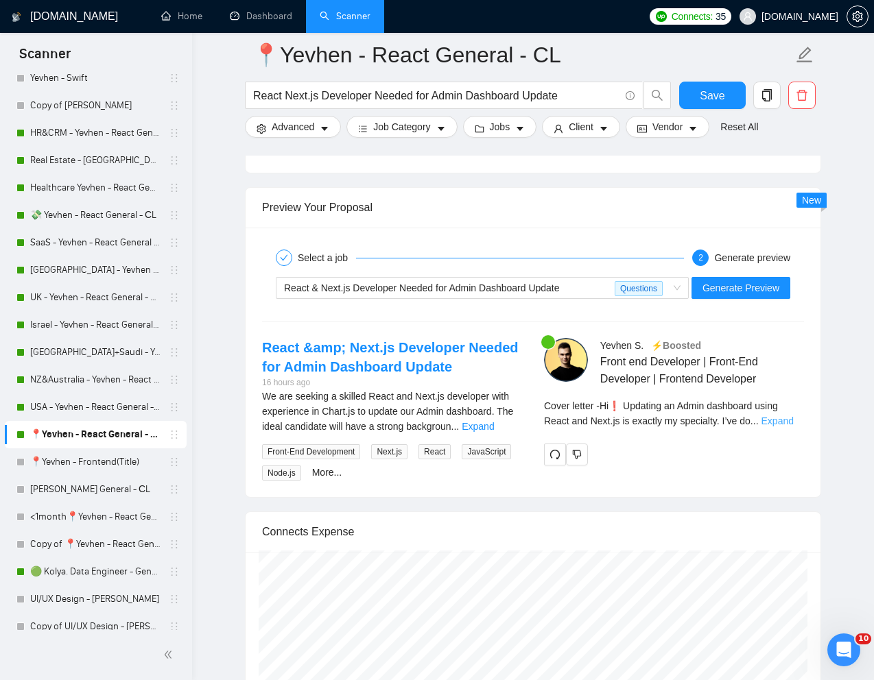
click at [782, 424] on link "Expand" at bounding box center [777, 421] width 32 height 11
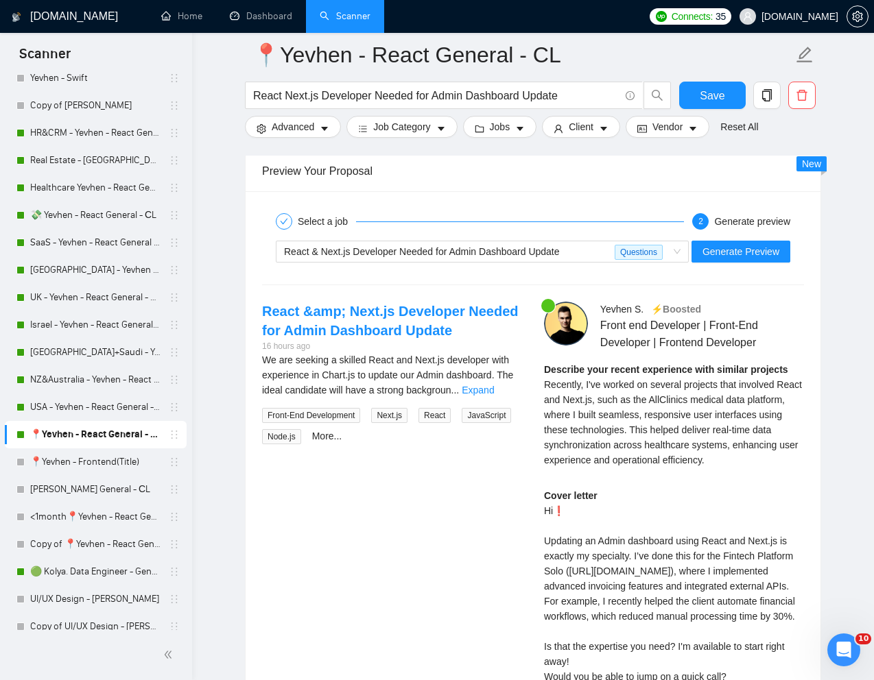
scroll to position [2740, 0]
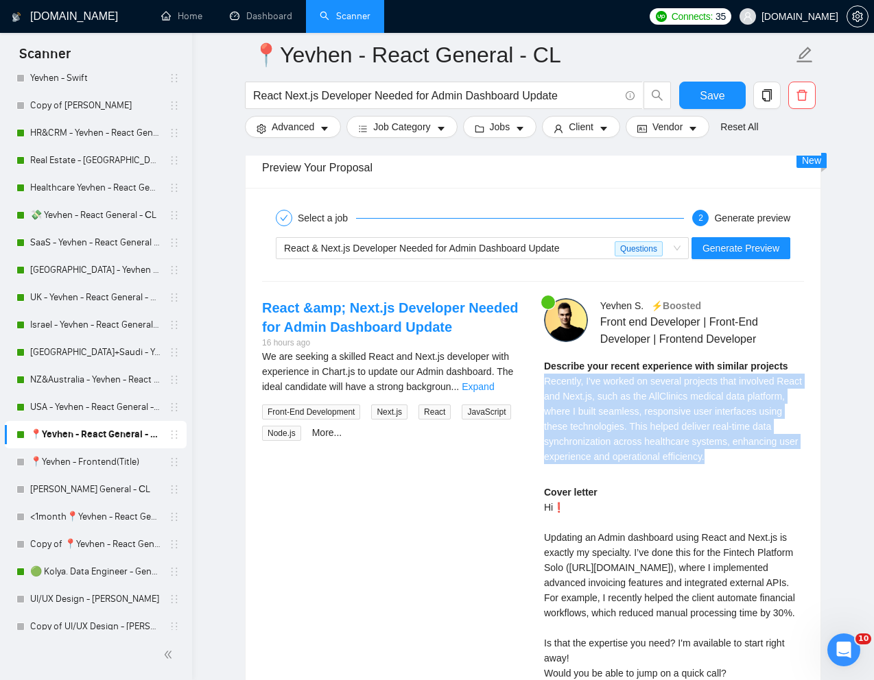
drag, startPoint x: 544, startPoint y: 385, endPoint x: 796, endPoint y: 468, distance: 265.0
click at [796, 468] on div "Describe your recent experience with similar projects Recently, I've worked on …" at bounding box center [674, 416] width 260 height 115
copy span "Recently, I've worked on several projects that involved React and Next.js, such…"
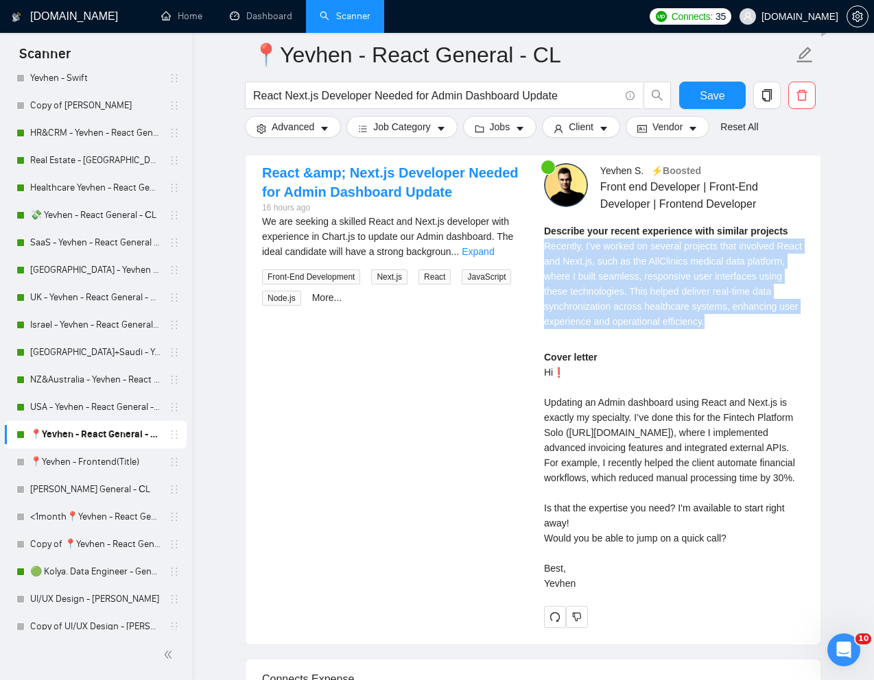
scroll to position [2877, 0]
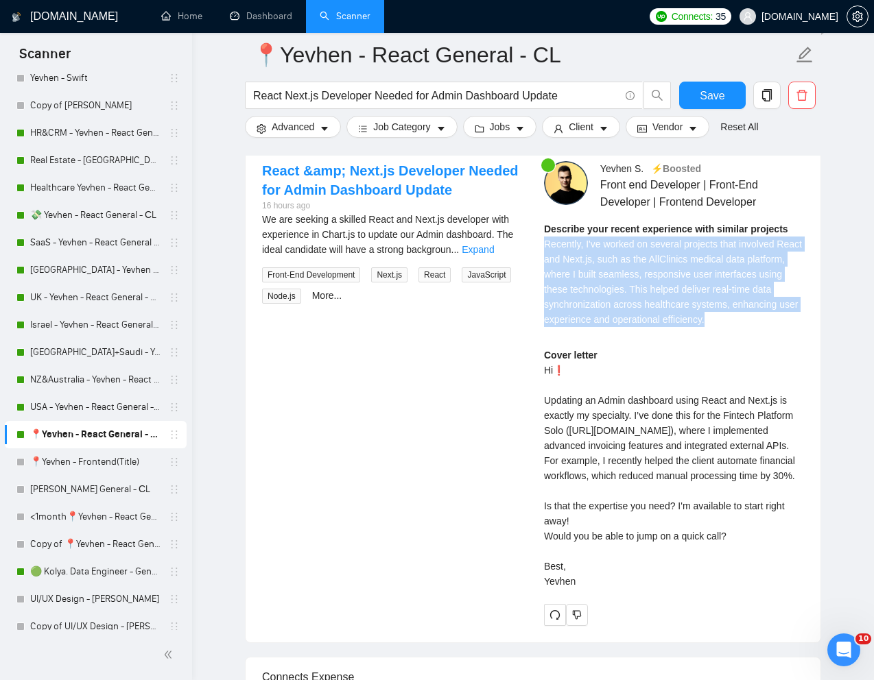
drag, startPoint x: 543, startPoint y: 369, endPoint x: 594, endPoint y: 623, distance: 258.7
click at [594, 589] on div "Cover letter Hi❗ Updating an Admin dashboard using React and Next.js is exactly…" at bounding box center [674, 468] width 260 height 241
copy div "Hi❗ Updating an Admin dashboard using React and Next.js is exactly my specialty…"
